Goal: Information Seeking & Learning: Learn about a topic

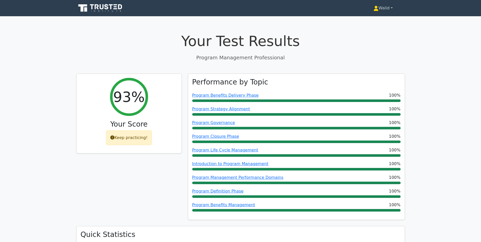
click at [383, 9] on link "Walid" at bounding box center [384, 8] width 44 height 10
click at [371, 22] on link "Profile" at bounding box center [382, 20] width 40 height 8
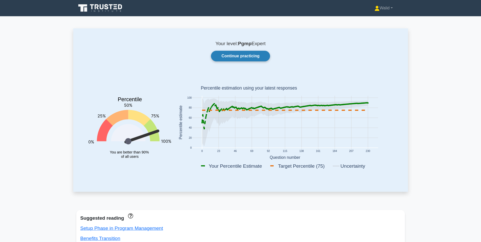
click at [243, 55] on link "Continue practicing" at bounding box center [240, 56] width 59 height 11
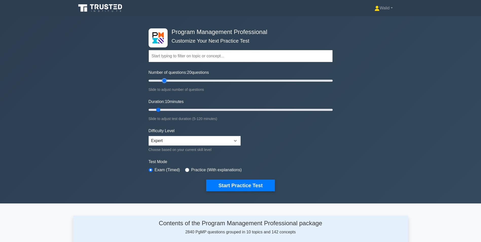
click at [166, 80] on input "Number of questions: 20 questions" at bounding box center [241, 81] width 184 height 6
click at [179, 81] on input "Number of questions: 20 questions" at bounding box center [241, 81] width 184 height 6
click at [188, 80] on input "Number of questions: 45 questions" at bounding box center [241, 81] width 184 height 6
type input "35"
click at [180, 81] on input "Number of questions: 45 questions" at bounding box center [241, 81] width 184 height 6
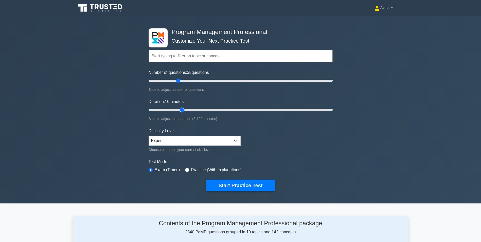
click at [184, 109] on input "Duration: 10 minutes" at bounding box center [241, 110] width 184 height 6
click at [191, 107] on input "Duration: 25 minutes" at bounding box center [241, 110] width 184 height 6
click at [202, 108] on input "Duration: 30 minutes" at bounding box center [241, 110] width 184 height 6
click at [213, 108] on input "Duration: 40 minutes" at bounding box center [241, 110] width 184 height 6
click at [222, 109] on input "Duration: 45 minutes" at bounding box center [241, 110] width 184 height 6
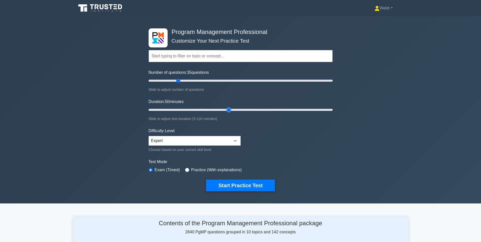
type input "55"
click at [226, 110] on input "Duration: 50 minutes" at bounding box center [241, 110] width 184 height 6
click at [243, 185] on button "Start Practice Test" at bounding box center [240, 186] width 69 height 12
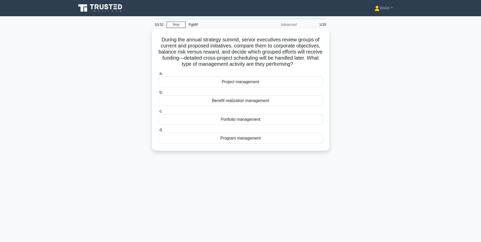
click at [240, 122] on div "Portfolio management" at bounding box center [241, 119] width 164 height 11
click at [159, 113] on input "c. Portfolio management" at bounding box center [159, 111] width 0 height 3
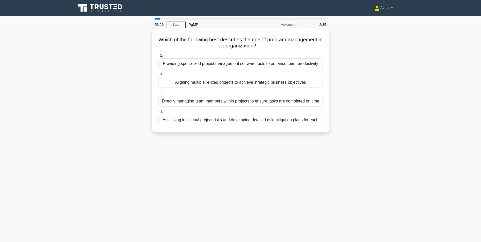
click at [206, 83] on div "Aligning multiple related projects to achieve strategic business objectives" at bounding box center [241, 82] width 164 height 11
click at [159, 76] on input "b. Aligning multiple related projects to achieve strategic business objectives" at bounding box center [159, 74] width 0 height 3
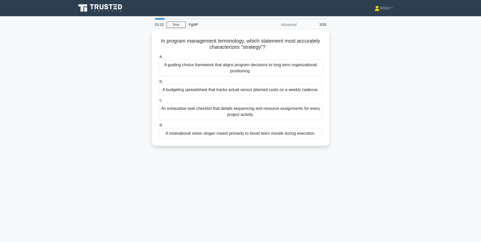
scroll to position [25, 0]
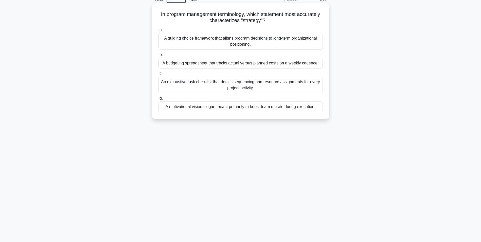
click at [225, 46] on div "A guiding choice framework that aligns program decisions to long-term organizat…" at bounding box center [241, 41] width 164 height 17
click at [159, 32] on input "a. A guiding choice framework that aligns program decisions to long-term organi…" at bounding box center [159, 29] width 0 height 3
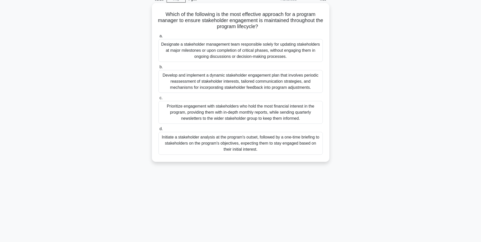
click at [244, 84] on div "Develop and implement a dynamic stakeholder engagement plan that involves perio…" at bounding box center [241, 81] width 164 height 23
click at [159, 69] on input "b. Develop and implement a dynamic stakeholder engagement plan that involves pe…" at bounding box center [159, 66] width 0 height 3
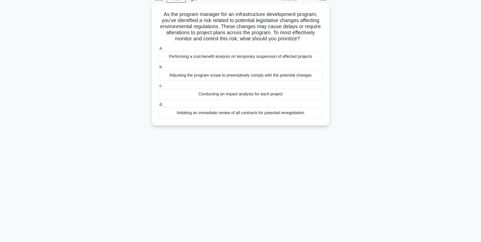
click at [226, 95] on div "Conducting an impact analysis for each project" at bounding box center [241, 94] width 164 height 11
click at [159, 88] on input "c. Conducting an impact analysis for each project" at bounding box center [159, 85] width 0 height 3
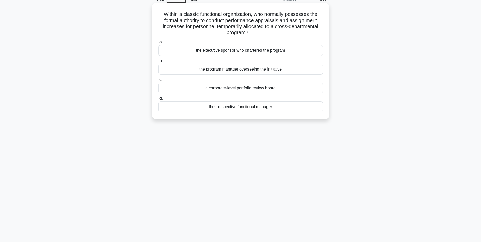
click at [260, 110] on div "their respective functional manager" at bounding box center [241, 106] width 164 height 11
click at [159, 100] on input "d. their respective functional manager" at bounding box center [159, 98] width 0 height 3
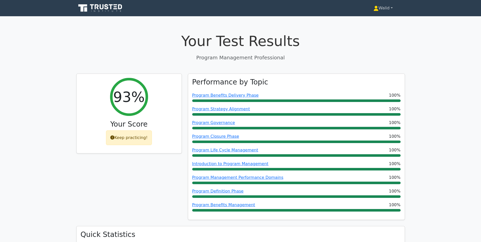
click at [385, 10] on link "Walid" at bounding box center [384, 8] width 44 height 10
click at [383, 19] on link "Profile" at bounding box center [382, 20] width 40 height 8
click at [383, 5] on link "Walid" at bounding box center [384, 8] width 44 height 10
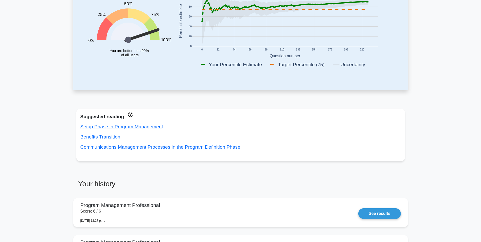
scroll to position [178, 0]
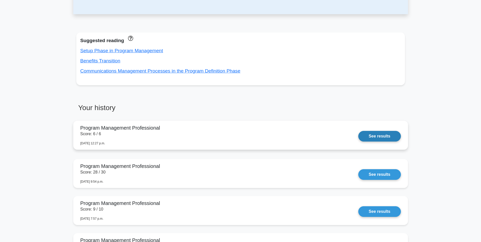
click at [358, 137] on link "See results" at bounding box center [379, 136] width 42 height 11
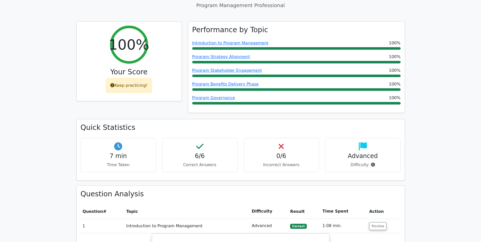
scroll to position [127, 0]
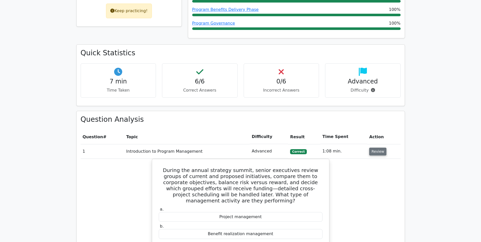
click at [372, 152] on button "Review" at bounding box center [377, 152] width 17 height 8
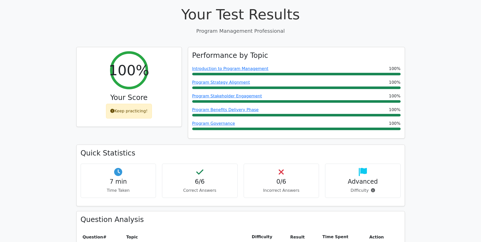
scroll to position [0, 0]
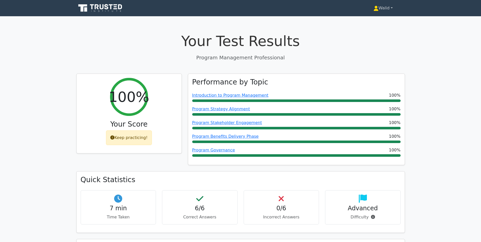
click at [384, 10] on link "Walid" at bounding box center [384, 8] width 44 height 10
click at [384, 22] on link "Profile" at bounding box center [382, 20] width 40 height 8
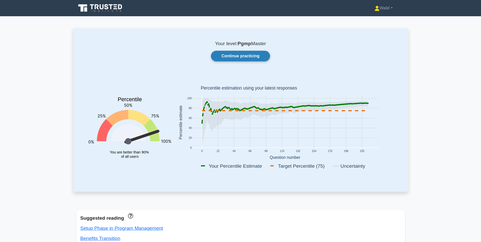
click at [227, 59] on link "Continue practicing" at bounding box center [240, 56] width 59 height 11
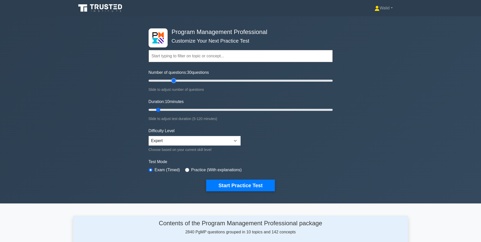
click at [173, 80] on input "Number of questions: 30 questions" at bounding box center [241, 81] width 184 height 6
type input "35"
click at [178, 80] on input "Number of questions: 30 questions" at bounding box center [241, 81] width 184 height 6
click at [169, 110] on input "Duration: 10 minutes" at bounding box center [241, 110] width 184 height 6
click at [178, 109] on input "Duration: 15 minutes" at bounding box center [241, 110] width 184 height 6
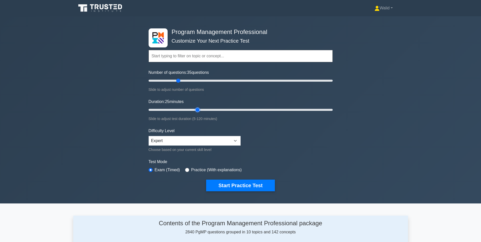
click at [196, 109] on input "Duration: 25 minutes" at bounding box center [241, 110] width 184 height 6
click at [210, 108] on input "Duration: 35 minutes" at bounding box center [241, 110] width 184 height 6
click at [220, 108] on input "Duration: 45 minutes" at bounding box center [241, 110] width 184 height 6
type input "55"
click at [226, 108] on input "Duration: 50 minutes" at bounding box center [241, 110] width 184 height 6
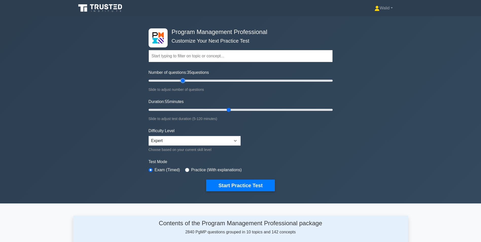
type input "40"
click at [182, 80] on input "Number of questions: 35 questions" at bounding box center [241, 81] width 184 height 6
click at [236, 109] on input "Duration: 60 minutes" at bounding box center [241, 110] width 184 height 6
type input "65"
click at [243, 109] on input "Duration: 60 minutes" at bounding box center [241, 110] width 184 height 6
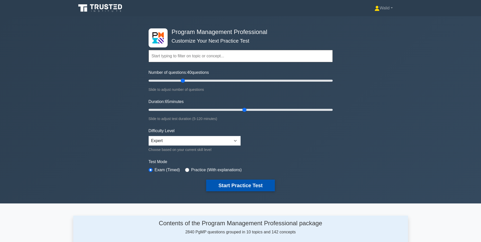
click at [234, 183] on button "Start Practice Test" at bounding box center [240, 186] width 69 height 12
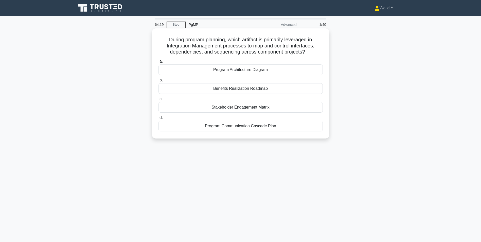
click at [246, 88] on div "Benefits Realization Roadmap" at bounding box center [241, 88] width 164 height 11
click at [159, 82] on input "b. Benefits Realization Roadmap" at bounding box center [159, 80] width 0 height 3
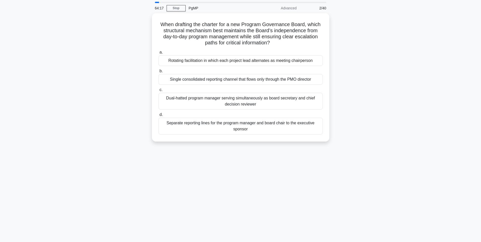
scroll to position [25, 0]
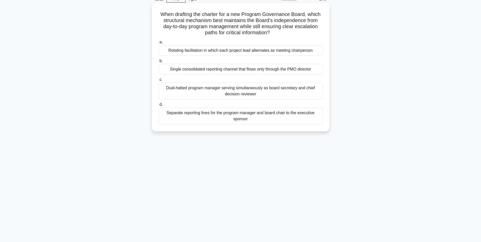
click at [250, 119] on div "Separate reporting lines for the program manager and board chair to the executi…" at bounding box center [241, 116] width 164 height 17
click at [159, 106] on input "d. Separate reporting lines for the program manager and board chair to the exec…" at bounding box center [159, 104] width 0 height 3
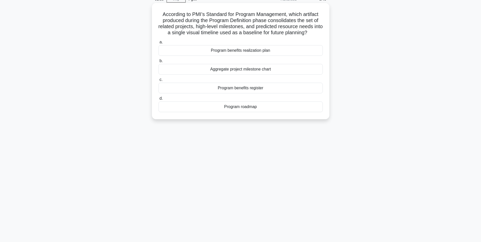
click at [252, 107] on div "Program roadmap" at bounding box center [241, 106] width 164 height 11
click at [159, 100] on input "d. Program roadmap" at bounding box center [159, 98] width 0 height 3
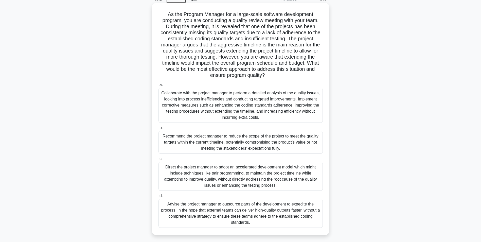
scroll to position [32, 0]
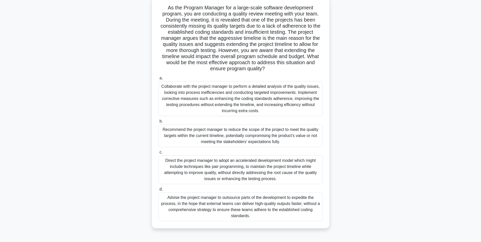
click at [234, 98] on div "Collaborate with the project manager to perform a detailed analysis of the qual…" at bounding box center [241, 98] width 164 height 35
click at [159, 80] on input "a. Collaborate with the project manager to perform a detailed analysis of the q…" at bounding box center [159, 78] width 0 height 3
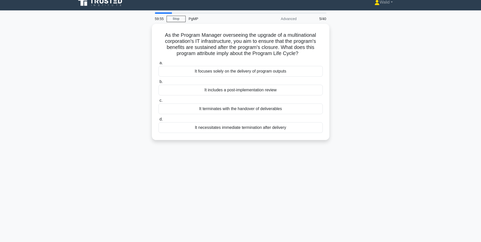
scroll to position [25, 0]
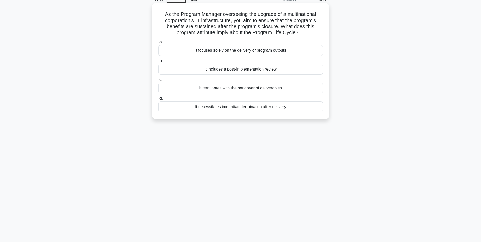
click at [258, 90] on div "It terminates with the handover of deliverables" at bounding box center [241, 88] width 164 height 11
click at [159, 81] on input "c. It terminates with the handover of deliverables" at bounding box center [159, 79] width 0 height 3
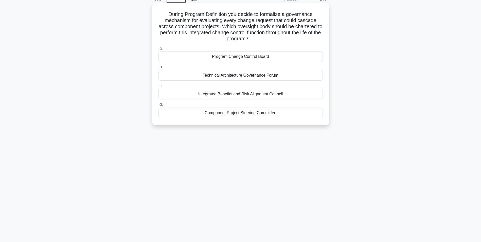
click at [237, 57] on div "Program Change Control Board" at bounding box center [241, 56] width 164 height 11
click at [159, 50] on input "a. Program Change Control Board" at bounding box center [159, 48] width 0 height 3
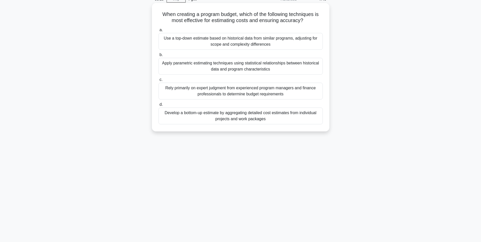
click at [225, 119] on div "Develop a bottom-up estimate by aggregating detailed cost estimates from indivi…" at bounding box center [241, 116] width 164 height 17
click at [159, 106] on input "d. Develop a bottom-up estimate by aggregating detailed cost estimates from ind…" at bounding box center [159, 104] width 0 height 3
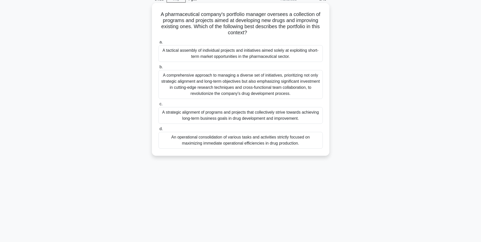
click at [253, 117] on div "A strategic alignment of programs and projects that collectively strive towards…" at bounding box center [241, 115] width 164 height 17
click at [159, 106] on input "c. A strategic alignment of programs and projects that collectively strive towa…" at bounding box center [159, 103] width 0 height 3
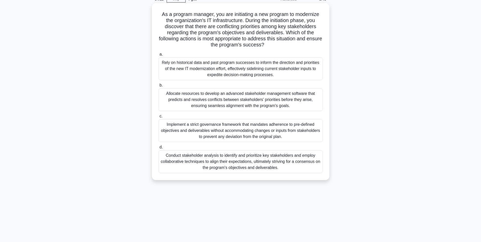
click at [254, 156] on div "Conduct stakeholder analysis to identify and prioritize key stakeholders and em…" at bounding box center [241, 161] width 164 height 23
click at [159, 149] on input "d. Conduct stakeholder analysis to identify and prioritize key stakeholders and…" at bounding box center [159, 147] width 0 height 3
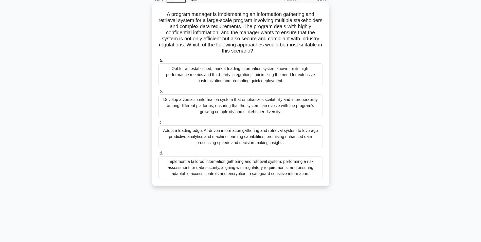
click at [251, 169] on div "Implement a tailored information gathering and retrieval system, performing a r…" at bounding box center [241, 167] width 164 height 23
click at [159, 155] on input "d. Implement a tailored information gathering and retrieval system, performing …" at bounding box center [159, 153] width 0 height 3
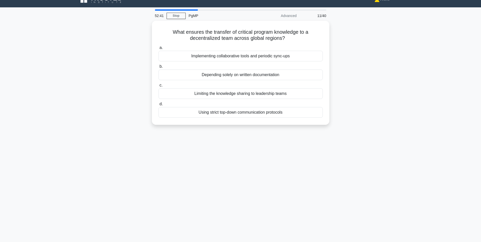
scroll to position [0, 0]
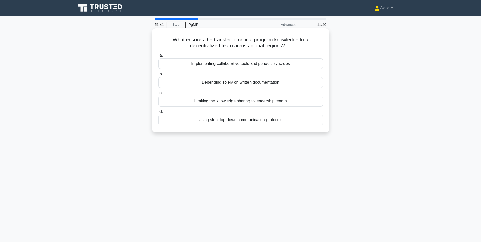
click at [236, 66] on div "Implementing collaborative tools and periodic sync-ups" at bounding box center [241, 63] width 164 height 11
click at [159, 57] on input "a. Implementing collaborative tools and periodic sync-ups" at bounding box center [159, 55] width 0 height 3
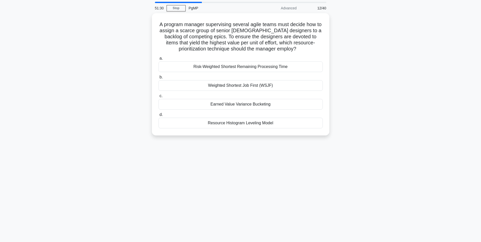
scroll to position [25, 0]
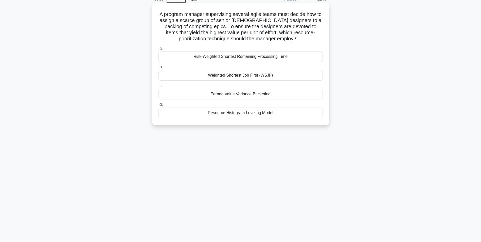
click at [258, 115] on div "Resource Histogram Leveling Model" at bounding box center [241, 113] width 164 height 11
click at [159, 106] on input "d. Resource Histogram Leveling Model" at bounding box center [159, 104] width 0 height 3
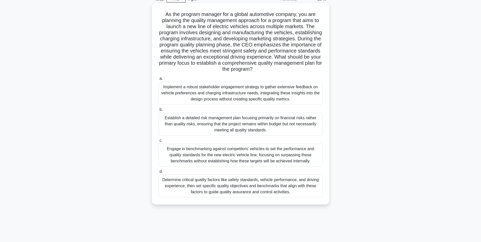
click at [221, 185] on div "Determine critical quality factors like safety standards, vehicle performance, …" at bounding box center [241, 186] width 164 height 23
click at [159, 173] on input "d. Determine critical quality factors like safety standards, vehicle performanc…" at bounding box center [159, 171] width 0 height 3
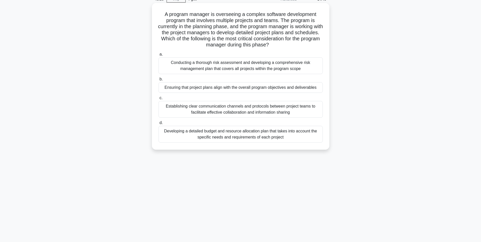
click at [234, 89] on div "Ensuring that project plans align with the overall program objectives and deliv…" at bounding box center [241, 87] width 164 height 11
click at [159, 81] on input "b. Ensuring that project plans align with the overall program objectives and de…" at bounding box center [159, 79] width 0 height 3
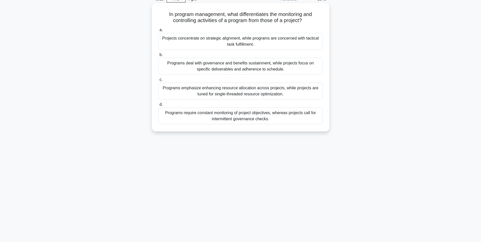
click at [259, 67] on div "Programs deal with governance and benefits sustainment, while projects focus on…" at bounding box center [241, 66] width 164 height 17
click at [159, 57] on input "b. Programs deal with governance and benefits sustainment, while projects focus…" at bounding box center [159, 54] width 0 height 3
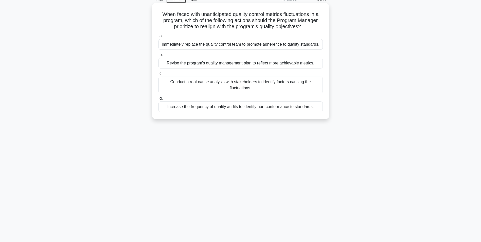
click at [235, 83] on div "Conduct a root cause analysis with stakeholders to identify factors causing the…" at bounding box center [241, 85] width 164 height 17
click at [159, 75] on input "c. Conduct a root cause analysis with stakeholders to identify factors causing …" at bounding box center [159, 73] width 0 height 3
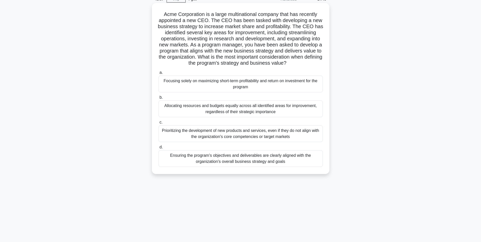
click at [238, 167] on div "Ensuring the program's objectives and deliverables are clearly aligned with the…" at bounding box center [241, 158] width 164 height 17
click at [159, 149] on input "d. Ensuring the program's objectives and deliverables are clearly aligned with …" at bounding box center [159, 147] width 0 height 3
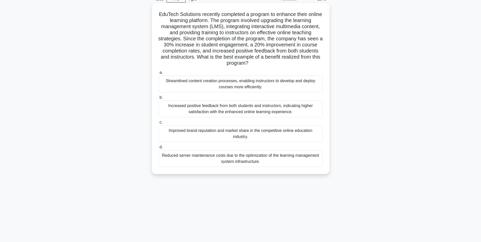
click at [240, 112] on div "Increased positive feedback from both students and instructors, indicating high…" at bounding box center [241, 108] width 164 height 17
click at [159, 99] on input "b. Increased positive feedback from both students and instructors, indicating h…" at bounding box center [159, 97] width 0 height 3
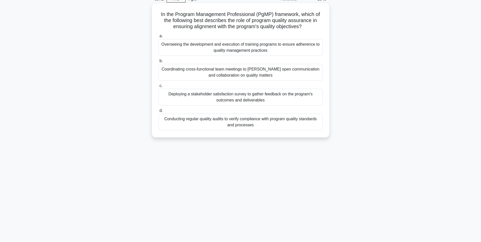
click at [223, 123] on div "Conducting regular quality audits to verify compliance with program quality sta…" at bounding box center [241, 122] width 164 height 17
click at [159, 112] on input "d. Conducting regular quality audits to verify compliance with program quality …" at bounding box center [159, 110] width 0 height 3
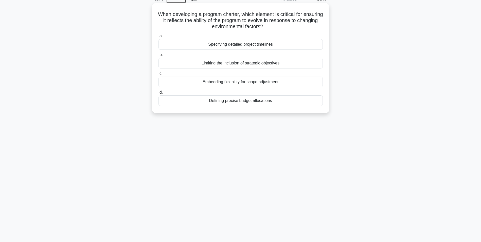
click at [251, 82] on div "Embedding flexibility for scope adjustment" at bounding box center [241, 82] width 164 height 11
click at [159, 75] on input "c. Embedding flexibility for scope adjustment" at bounding box center [159, 73] width 0 height 3
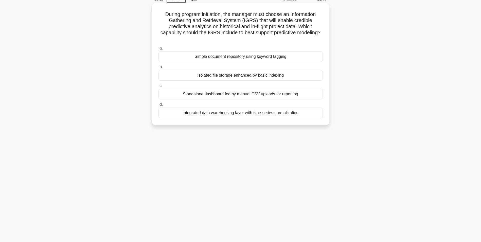
click at [220, 115] on div "Integrated data warehousing layer with time-series normalization" at bounding box center [241, 113] width 164 height 11
click at [159, 106] on input "d. Integrated data warehousing layer with time-series normalization" at bounding box center [159, 104] width 0 height 3
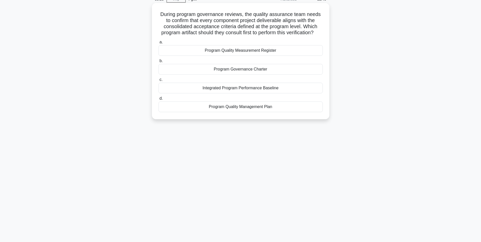
click at [252, 112] on div "Program Quality Management Plan" at bounding box center [241, 106] width 164 height 11
click at [159, 100] on input "d. Program Quality Management Plan" at bounding box center [159, 98] width 0 height 3
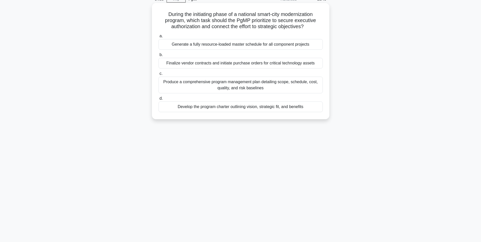
click at [257, 109] on div "Develop the program charter outlining vision, strategic fit, and benefits" at bounding box center [241, 106] width 164 height 11
click at [159, 100] on input "d. Develop the program charter outlining vision, strategic fit, and benefits" at bounding box center [159, 98] width 0 height 3
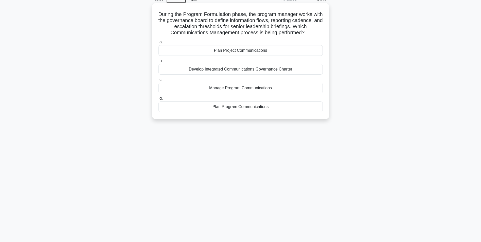
click at [244, 71] on div "Develop Integrated Communications Governance Charter" at bounding box center [241, 69] width 164 height 11
click at [159, 63] on input "b. Develop Integrated Communications Governance Charter" at bounding box center [159, 60] width 0 height 3
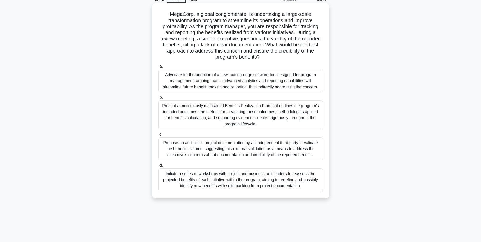
click at [254, 120] on div "Present a meticulously maintained Benefits Realization Plan that outlines the p…" at bounding box center [241, 114] width 164 height 29
click at [159, 99] on input "b. Present a meticulously maintained Benefits Realization Plan that outlines th…" at bounding box center [159, 97] width 0 height 3
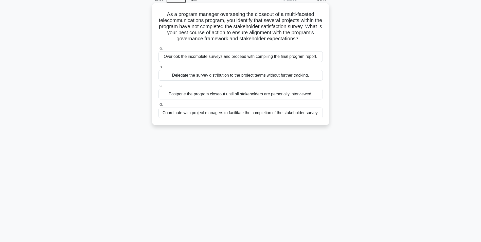
click at [217, 114] on div "Coordinate with project managers to facilitate the completion of the stakeholde…" at bounding box center [241, 113] width 164 height 11
click at [159, 106] on input "d. Coordinate with project managers to facilitate the completion of the stakeho…" at bounding box center [159, 104] width 0 height 3
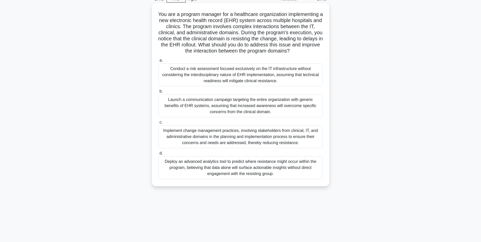
click at [240, 142] on div "Implement change management practices, involving stakeholders from clinical, IT…" at bounding box center [241, 136] width 164 height 23
click at [159, 124] on input "c. Implement change management practices, involving stakeholders from clinical,…" at bounding box center [159, 122] width 0 height 3
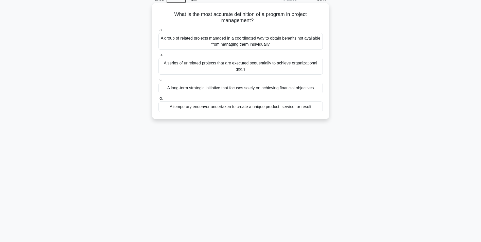
click at [217, 44] on div "A group of related projects managed in a coordinated way to obtain benefits not…" at bounding box center [241, 41] width 164 height 17
click at [159, 32] on input "a. A group of related projects managed in a coordinated way to obtain benefits …" at bounding box center [159, 29] width 0 height 3
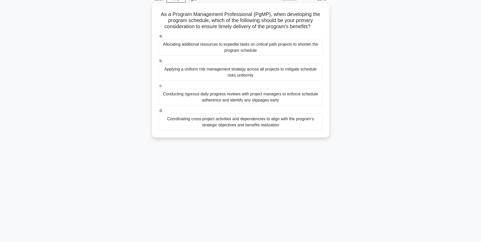
click at [242, 124] on div "Coordinating cross-project activities and dependencies to align with the progra…" at bounding box center [241, 122] width 164 height 17
click at [159, 112] on input "d. Coordinating cross-project activities and dependencies to align with the pro…" at bounding box center [159, 110] width 0 height 3
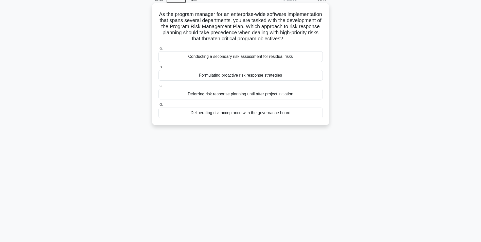
click at [275, 81] on div "Formulating proactive risk response strategies" at bounding box center [241, 75] width 164 height 11
click at [159, 69] on input "b. Formulating proactive risk response strategies" at bounding box center [159, 66] width 0 height 3
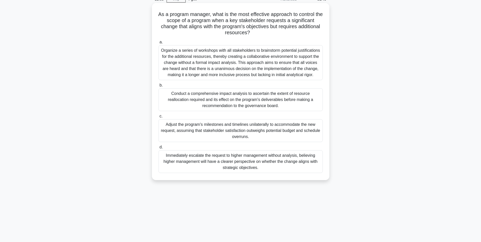
click at [259, 102] on div "Conduct a comprehensive impact analysis to ascertain the extent of resource rea…" at bounding box center [241, 99] width 164 height 23
click at [159, 87] on input "b. Conduct a comprehensive impact analysis to ascertain the extent of resource …" at bounding box center [159, 85] width 0 height 3
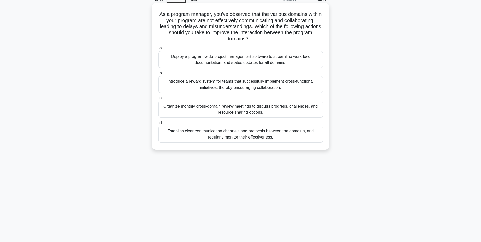
click at [248, 136] on div "Establish clear communication channels and protocols between the domains, and r…" at bounding box center [241, 134] width 164 height 17
click at [159, 125] on input "d. Establish clear communication channels and protocols between the domains, an…" at bounding box center [159, 122] width 0 height 3
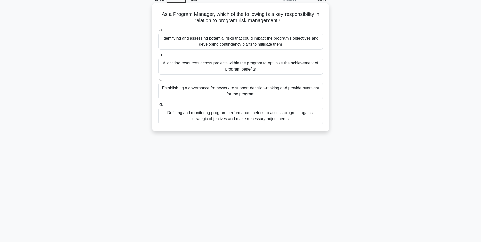
click at [221, 43] on div "Identifying and assessing potential risks that could impact the program's objec…" at bounding box center [241, 41] width 164 height 17
click at [159, 32] on input "a. Identifying and assessing potential risks that could impact the program's ob…" at bounding box center [159, 29] width 0 height 3
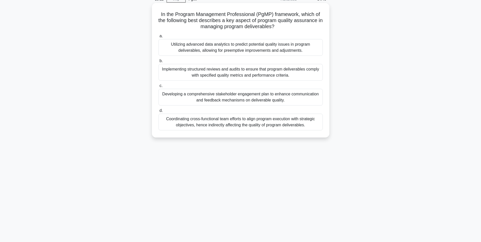
click at [227, 74] on div "Implementing structured reviews and audits to ensure that program deliverables …" at bounding box center [241, 72] width 164 height 17
click at [159, 63] on input "b. Implementing structured reviews and audits to ensure that program deliverabl…" at bounding box center [159, 60] width 0 height 3
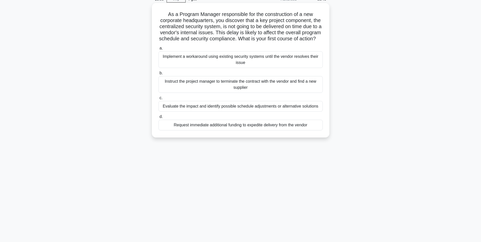
click at [257, 112] on div "Evaluate the impact and identify possible schedule adjustments or alternative s…" at bounding box center [241, 106] width 164 height 11
click at [159, 100] on input "c. Evaluate the impact and identify possible schedule adjustments or alternativ…" at bounding box center [159, 97] width 0 height 3
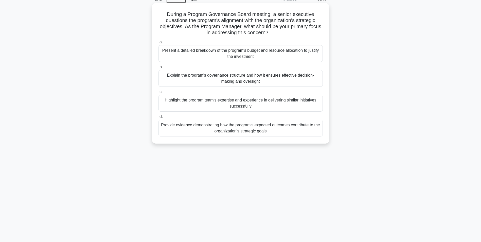
click at [247, 130] on div "Provide evidence demonstrating how the program's expected outcomes contribute t…" at bounding box center [241, 128] width 164 height 17
click at [159, 118] on input "d. Provide evidence demonstrating how the program's expected outcomes contribut…" at bounding box center [159, 116] width 0 height 3
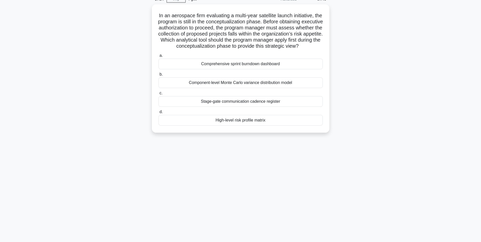
scroll to position [0, 0]
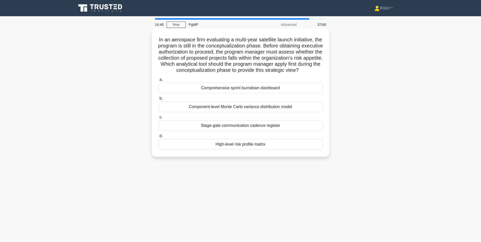
click at [247, 150] on div "High-level risk profile matrix" at bounding box center [241, 144] width 164 height 11
click at [159, 138] on input "d. High-level risk profile matrix" at bounding box center [159, 135] width 0 height 3
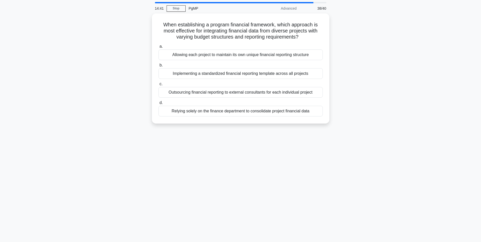
scroll to position [25, 0]
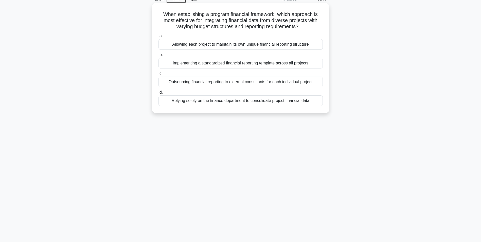
click at [232, 66] on div "Implementing a standardized financial reporting template across all projects" at bounding box center [241, 63] width 164 height 11
click at [159, 57] on input "b. Implementing a standardized financial reporting template across all projects" at bounding box center [159, 54] width 0 height 3
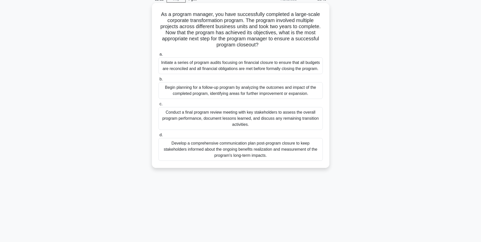
click at [229, 119] on div "Conduct a final program review meeting with key stakeholders to assess the over…" at bounding box center [241, 118] width 164 height 23
click at [159, 106] on input "c. Conduct a final program review meeting with key stakeholders to assess the o…" at bounding box center [159, 103] width 0 height 3
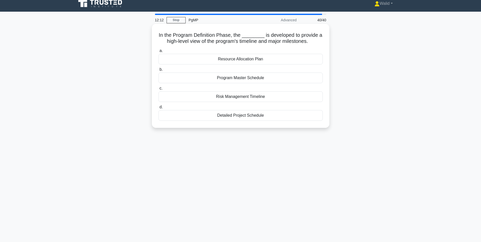
scroll to position [0, 0]
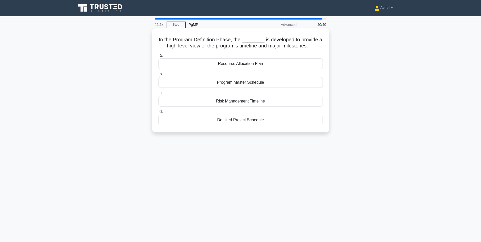
click at [237, 84] on div "Program Master Schedule" at bounding box center [241, 82] width 164 height 11
click at [159, 76] on input "b. Program Master Schedule" at bounding box center [159, 74] width 0 height 3
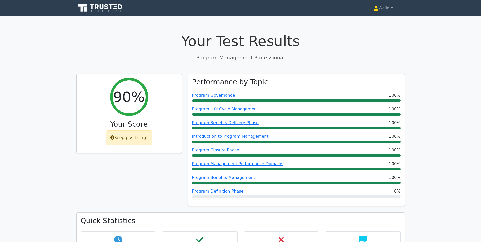
scroll to position [127, 0]
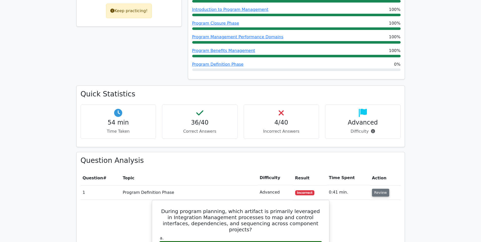
click at [378, 195] on button "Review" at bounding box center [380, 193] width 17 height 8
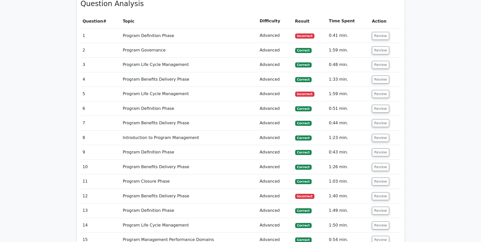
scroll to position [231, 0]
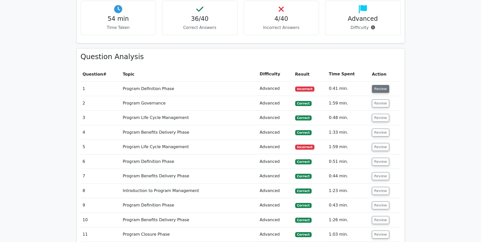
click at [378, 91] on button "Review" at bounding box center [380, 89] width 17 height 8
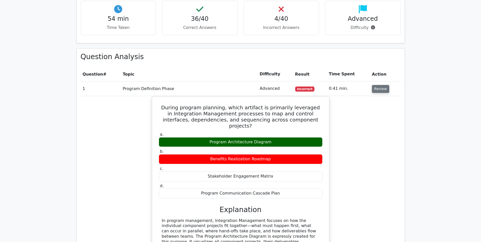
click at [379, 91] on button "Review" at bounding box center [380, 89] width 17 height 8
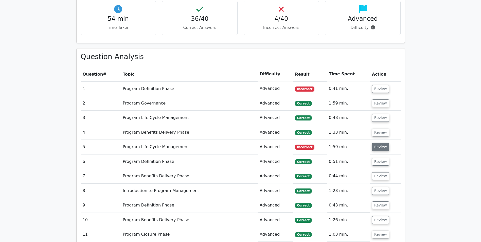
click at [384, 145] on button "Review" at bounding box center [380, 147] width 17 height 8
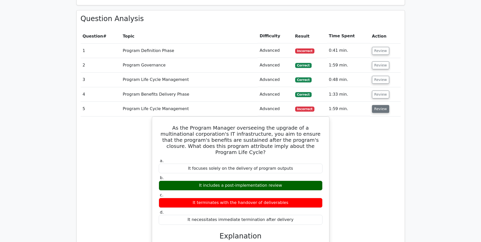
scroll to position [332, 0]
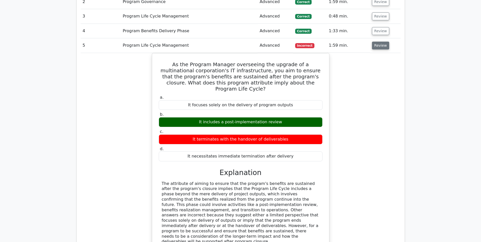
click at [380, 46] on button "Review" at bounding box center [380, 46] width 17 height 8
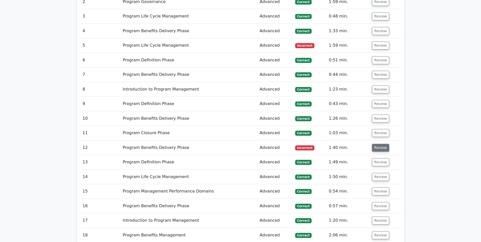
click at [375, 148] on button "Review" at bounding box center [380, 148] width 17 height 8
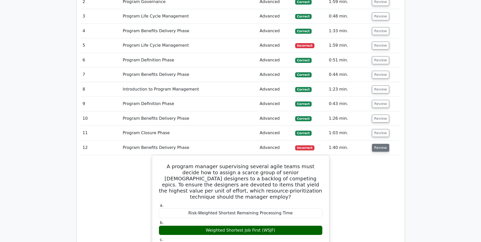
click at [377, 144] on button "Review" at bounding box center [380, 148] width 17 height 8
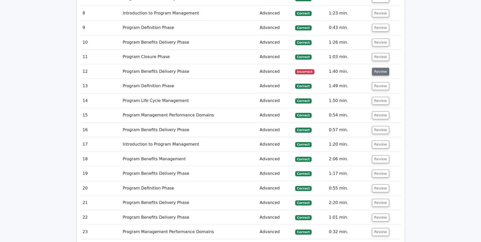
scroll to position [510, 0]
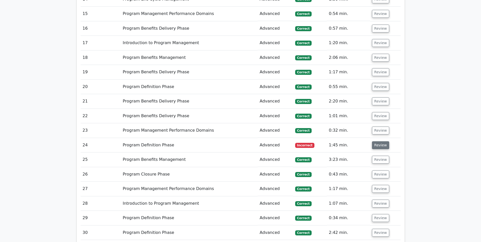
click at [377, 147] on button "Review" at bounding box center [380, 145] width 17 height 8
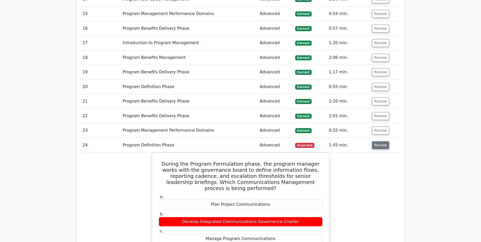
scroll to position [535, 0]
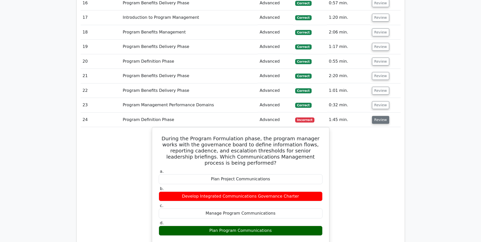
click at [379, 122] on button "Review" at bounding box center [380, 120] width 17 height 8
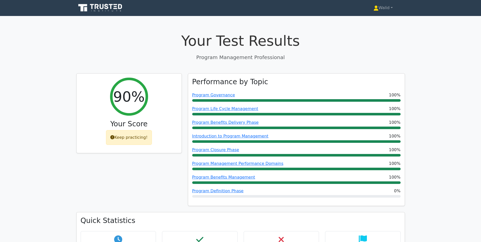
scroll to position [0, 0]
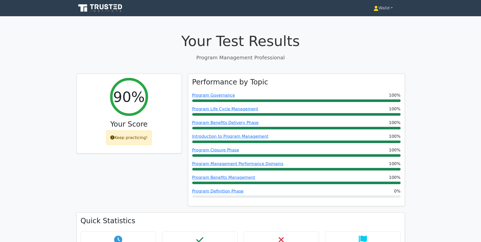
click at [385, 8] on link "Walid" at bounding box center [384, 8] width 44 height 10
click at [380, 18] on link "Profile" at bounding box center [382, 20] width 40 height 8
